Goal: Book appointment/travel/reservation

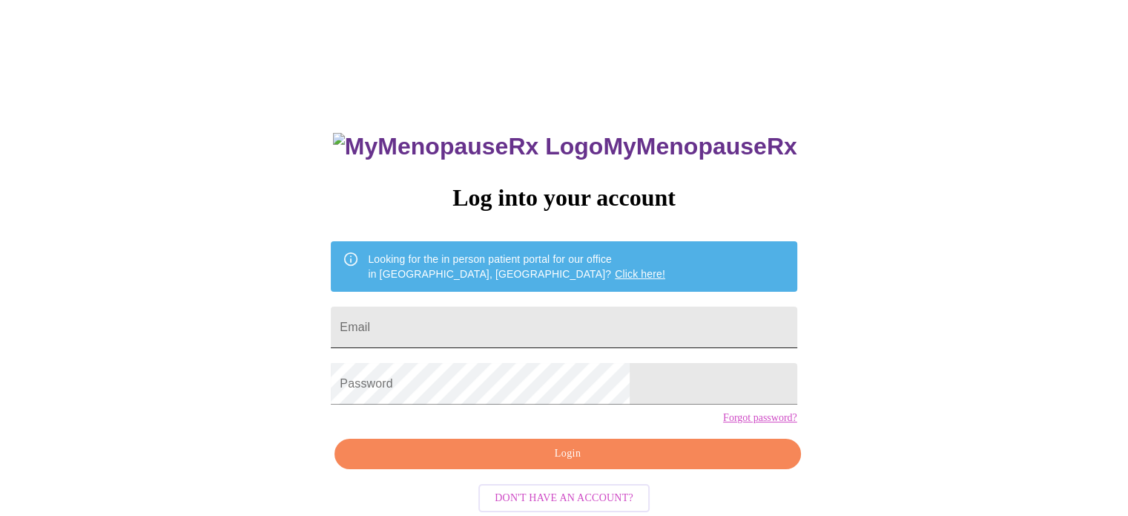
click at [530, 326] on input "Email" at bounding box center [564, 327] width 466 height 42
type input "tararanae@gmail.com"
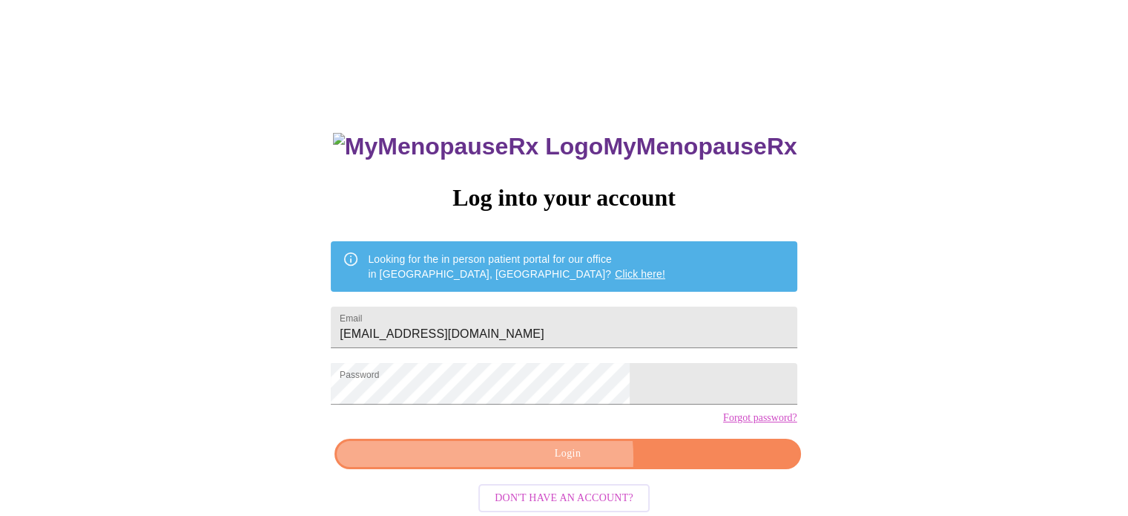
click at [550, 463] on span "Login" at bounding box center [568, 453] width 432 height 19
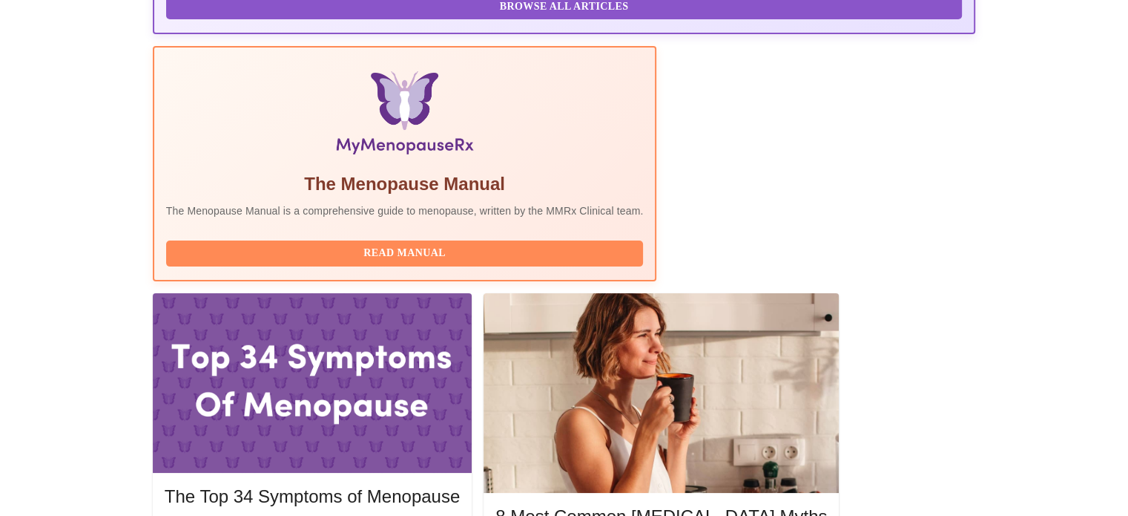
scroll to position [519, 0]
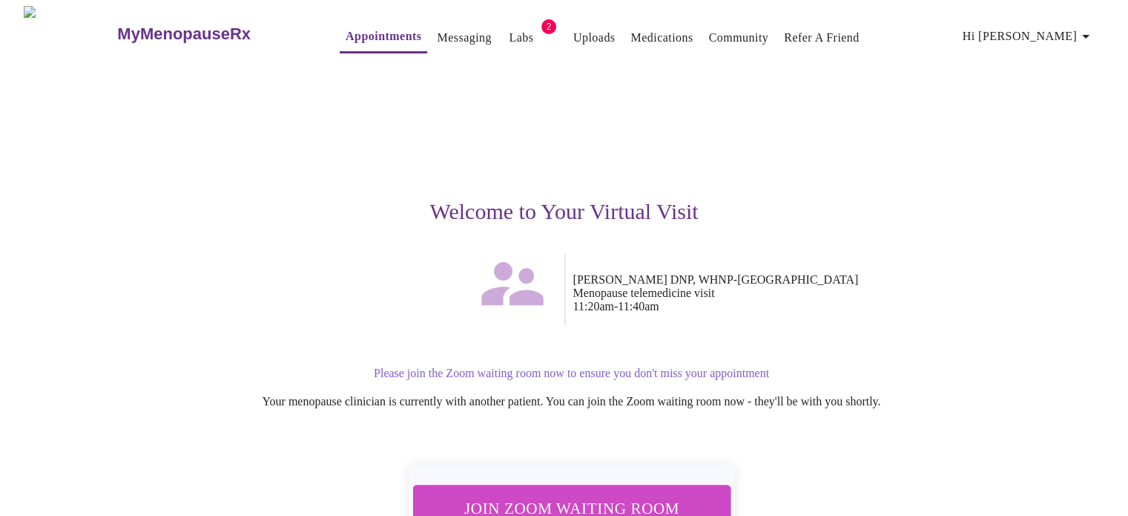
scroll to position [104, 0]
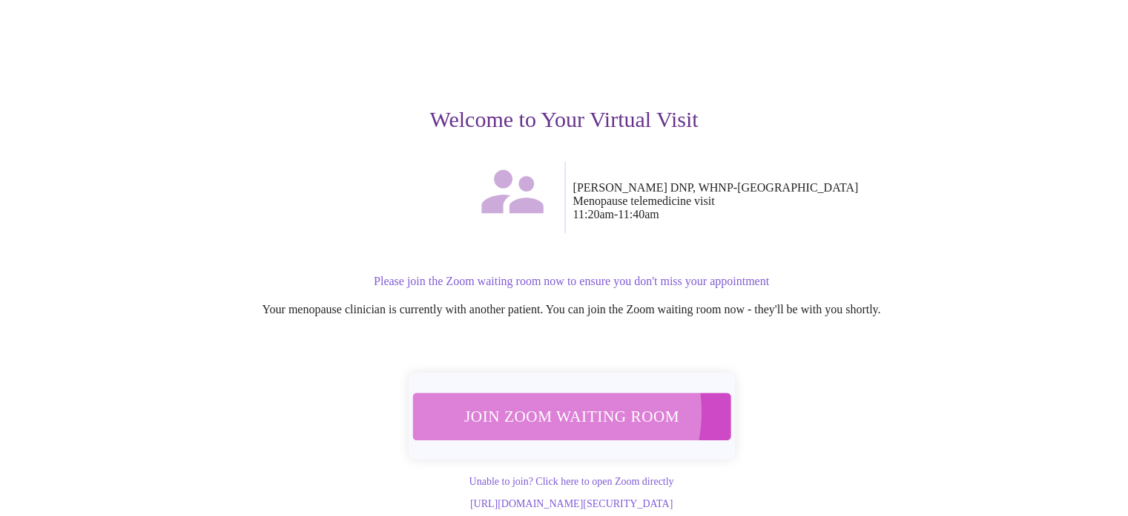
click at [548, 402] on span "Join Zoom Waiting Room" at bounding box center [571, 415] width 283 height 27
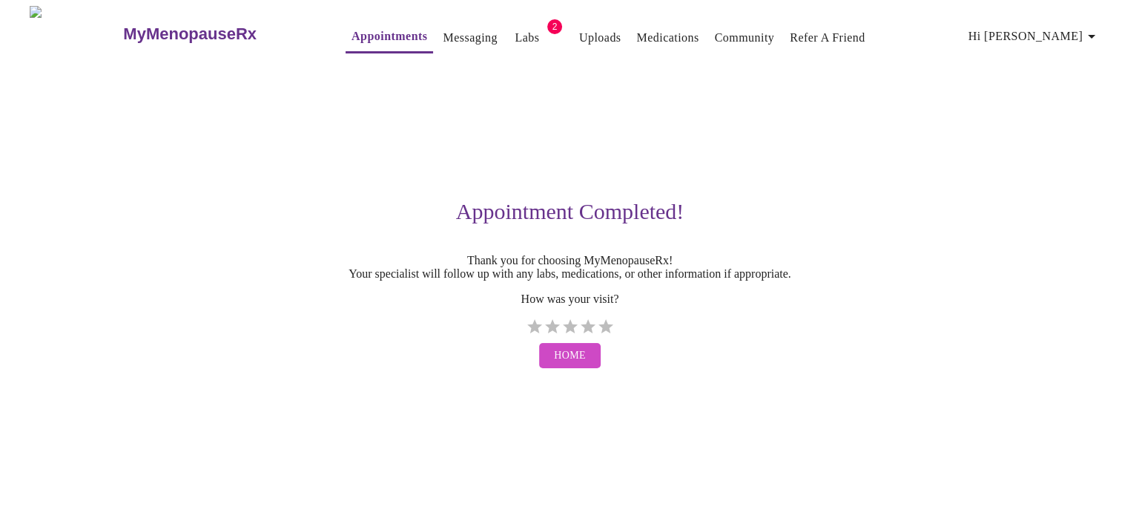
scroll to position [0, 0]
